Goal: Information Seeking & Learning: Understand process/instructions

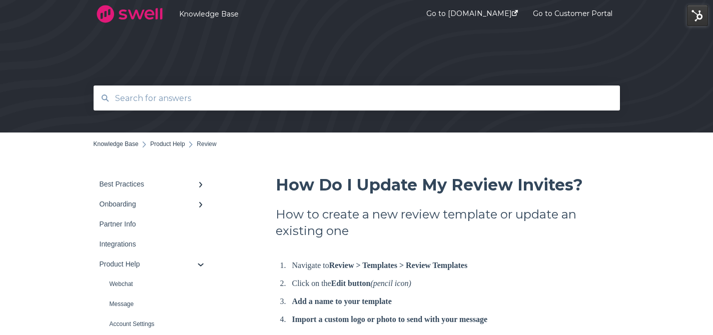
click at [296, 85] on div at bounding box center [356, 66] width 713 height 133
click at [296, 99] on input "text" at bounding box center [357, 99] width 496 height 22
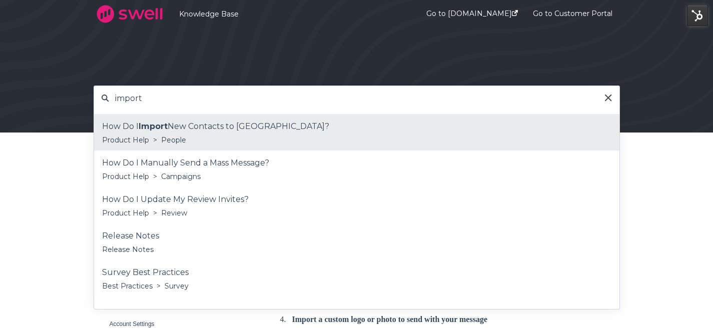
type input "import"
click at [284, 131] on div "How Do I Import New Contacts to Swell?" at bounding box center [356, 126] width 509 height 15
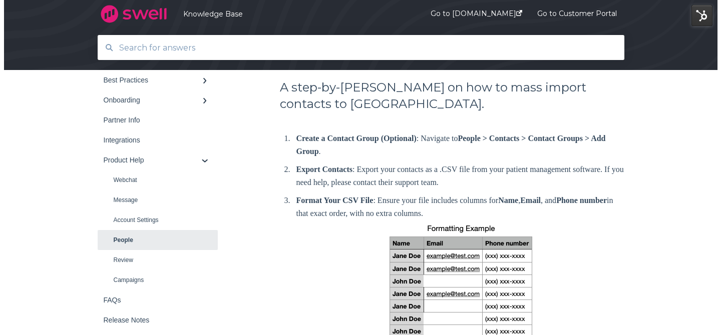
scroll to position [148, 0]
